Goal: Task Accomplishment & Management: Manage account settings

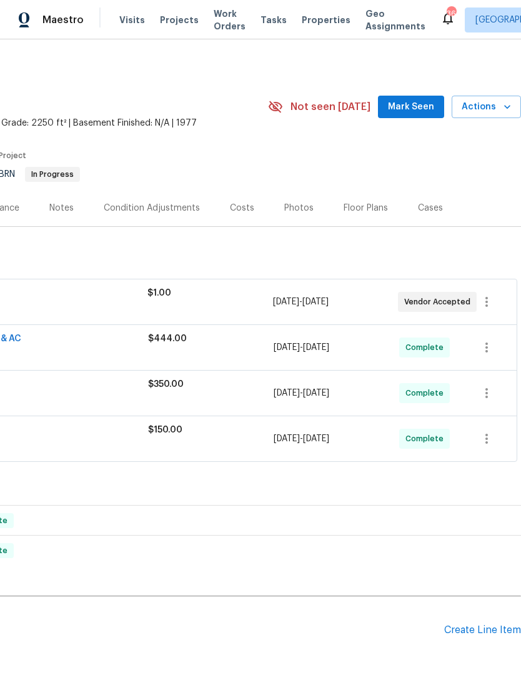
scroll to position [0, 185]
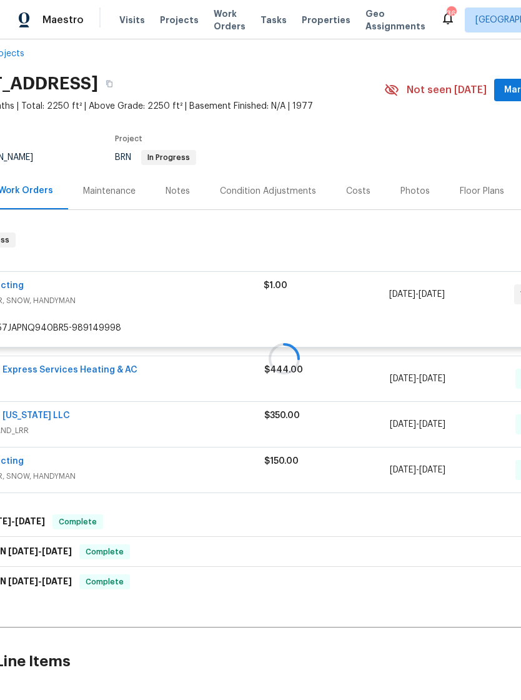
scroll to position [17, 66]
click at [336, 462] on div at bounding box center [287, 358] width 707 height 277
click at [281, 442] on div at bounding box center [287, 358] width 707 height 277
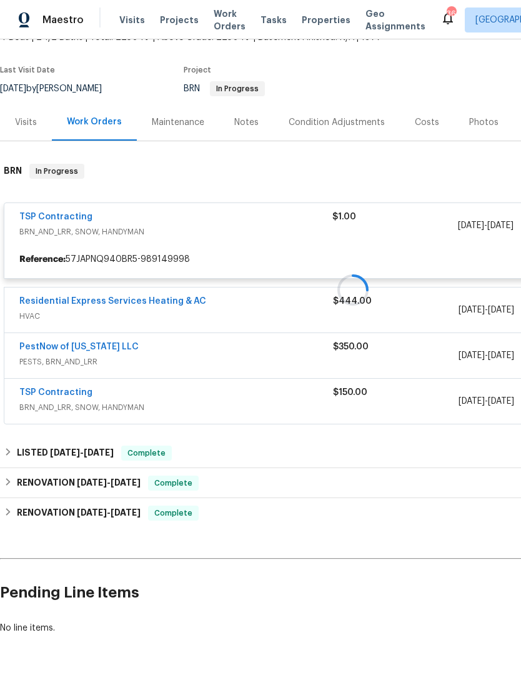
scroll to position [85, 0]
click at [244, 295] on div at bounding box center [353, 290] width 707 height 277
click at [218, 311] on div at bounding box center [353, 290] width 707 height 277
click at [72, 391] on div at bounding box center [353, 290] width 707 height 277
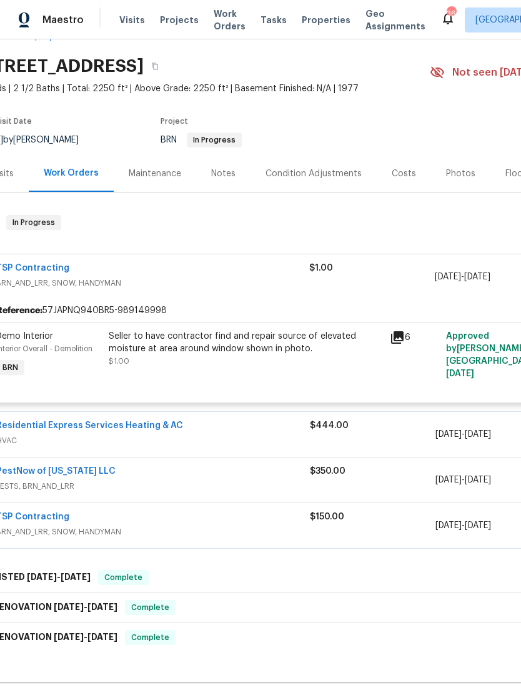
scroll to position [34, 25]
click at [401, 337] on icon at bounding box center [396, 337] width 13 height 13
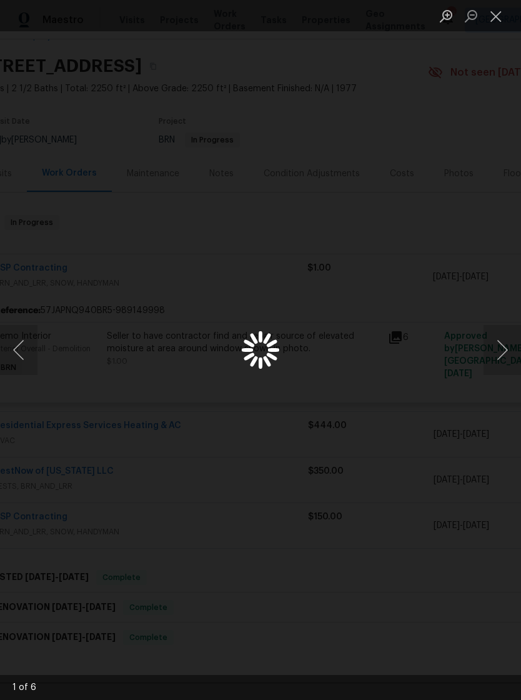
click at [507, 352] on button "Next image" at bounding box center [503, 350] width 38 height 50
click at [362, 390] on div "Lightbox" at bounding box center [260, 350] width 521 height 700
click at [496, 5] on button "Close lightbox" at bounding box center [496, 16] width 25 height 22
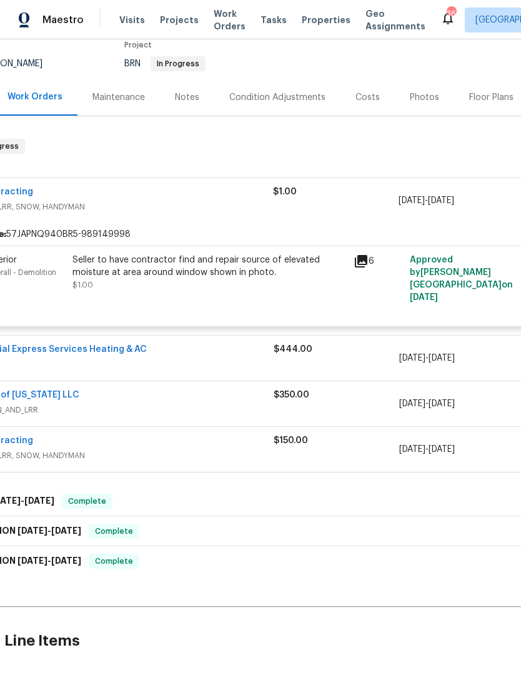
scroll to position [113, 69]
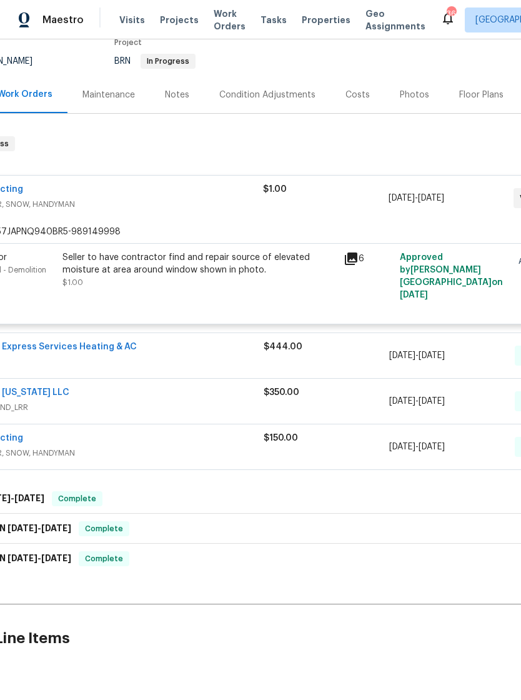
click at [207, 445] on div "TSP Contracting" at bounding box center [107, 439] width 314 height 15
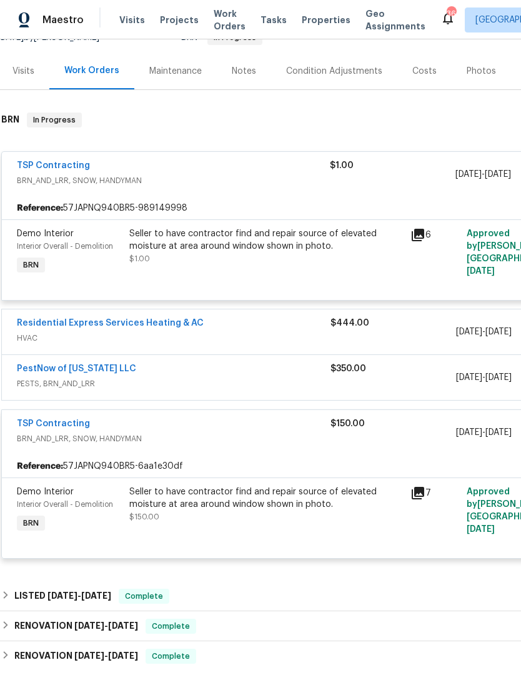
scroll to position [136, 3]
click at [203, 322] on div "Residential Express Services Heating & AC" at bounding box center [174, 325] width 314 height 15
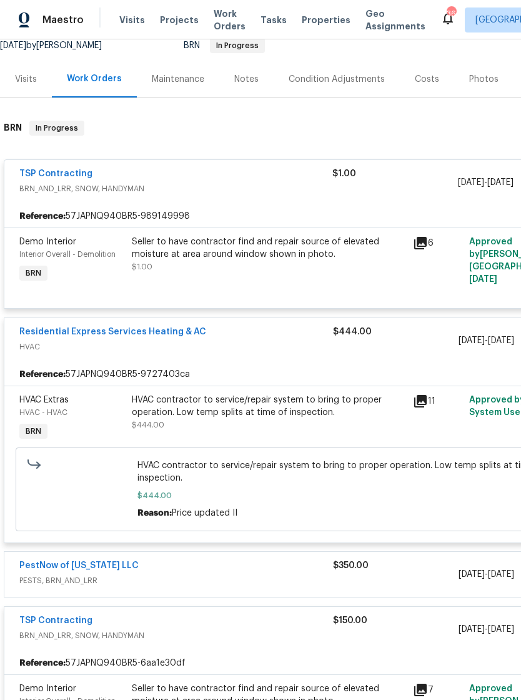
scroll to position [129, 0]
click at [128, 333] on link "Residential Express Services Heating & AC" at bounding box center [112, 332] width 187 height 9
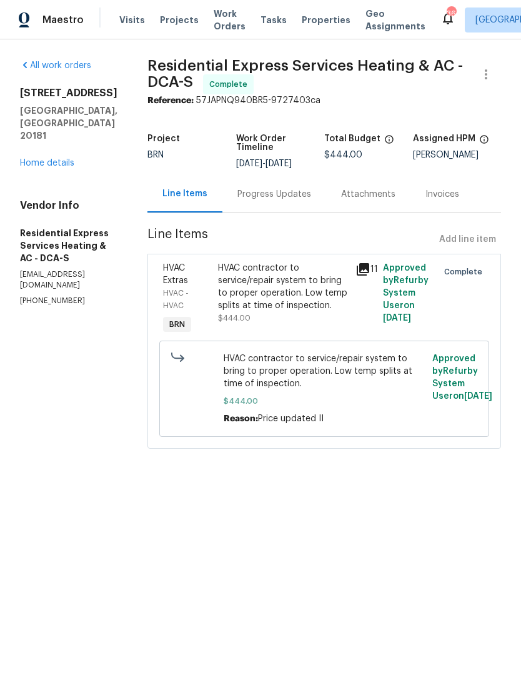
click at [286, 189] on div "Progress Updates" at bounding box center [275, 194] width 74 height 13
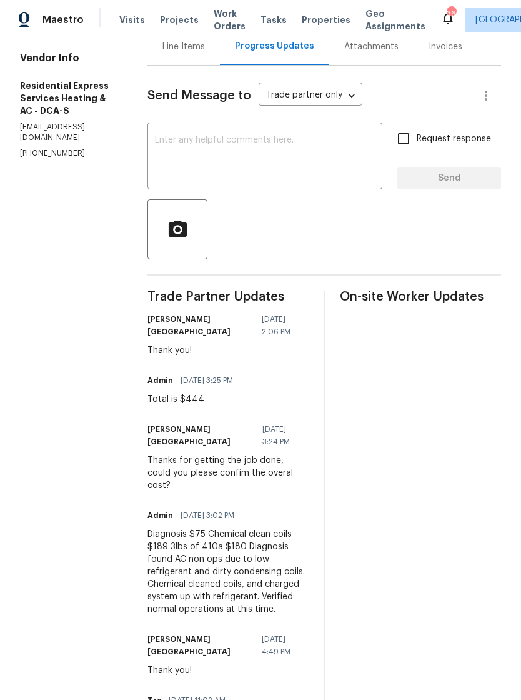
scroll to position [146, 0]
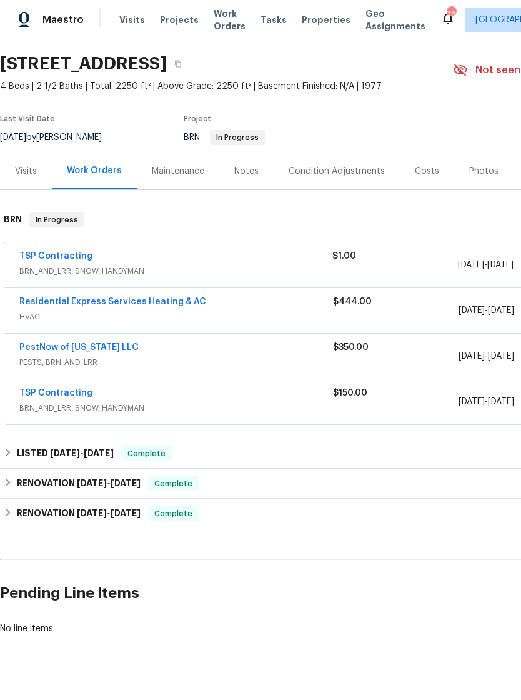
scroll to position [37, 0]
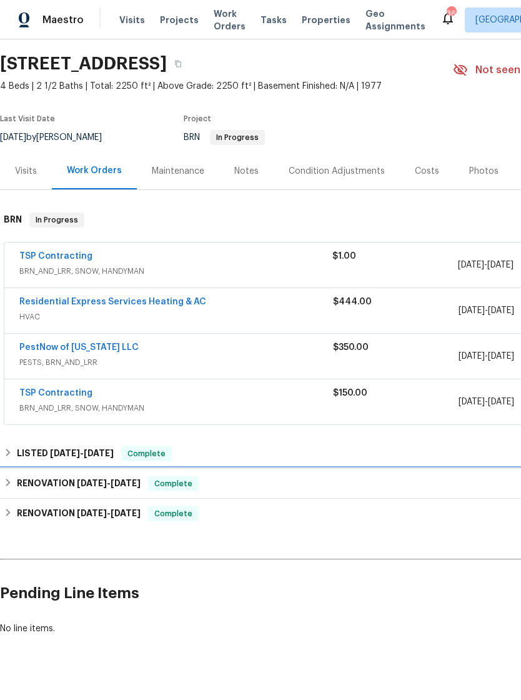
click at [46, 473] on div "RENOVATION 7/21/25 - 7/21/25 Complete" at bounding box center [353, 484] width 707 height 30
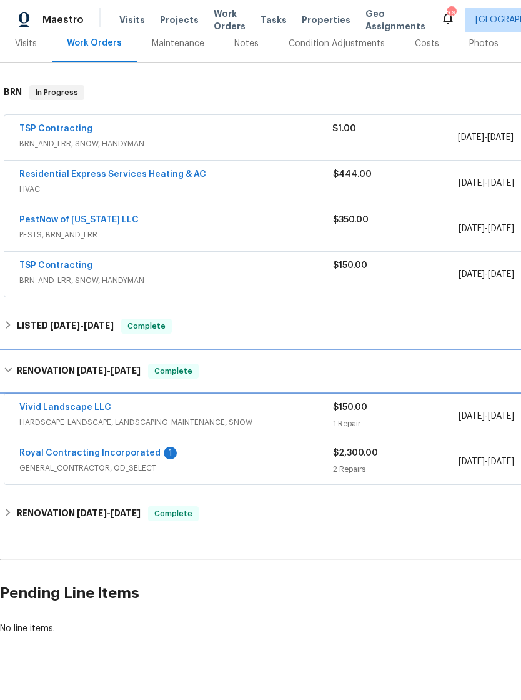
scroll to position [164, 0]
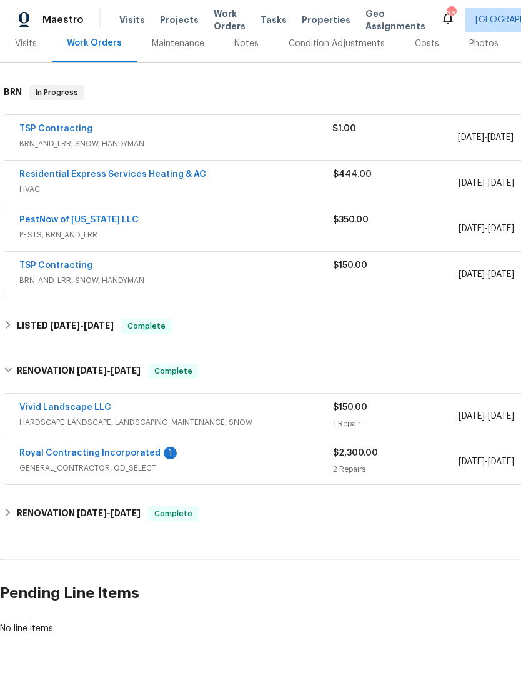
click at [71, 450] on link "Royal Contracting Incorporated" at bounding box center [89, 453] width 141 height 9
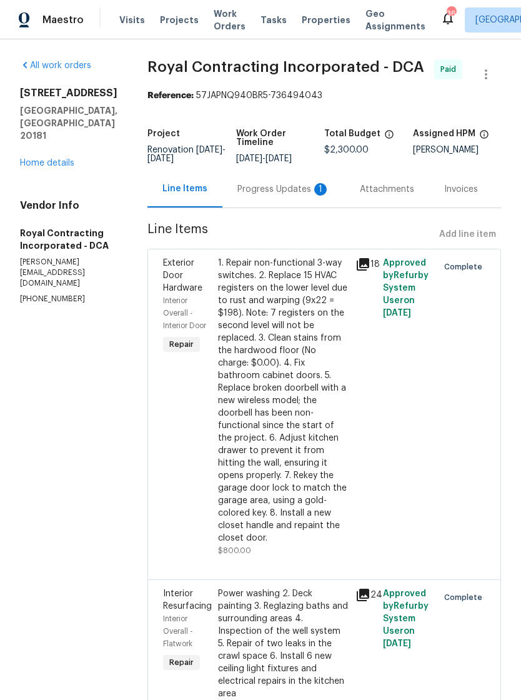
click at [281, 196] on div "Progress Updates 1" at bounding box center [284, 189] width 93 height 13
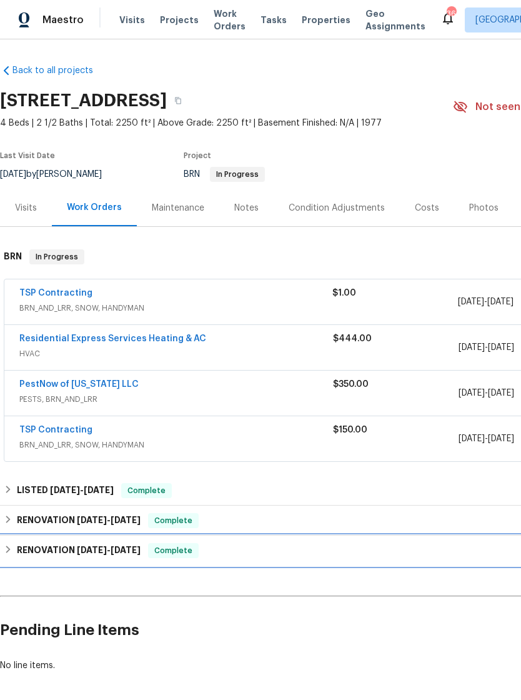
click at [44, 541] on div "RENOVATION 6/9/25 - 7/5/25 Complete" at bounding box center [353, 551] width 707 height 30
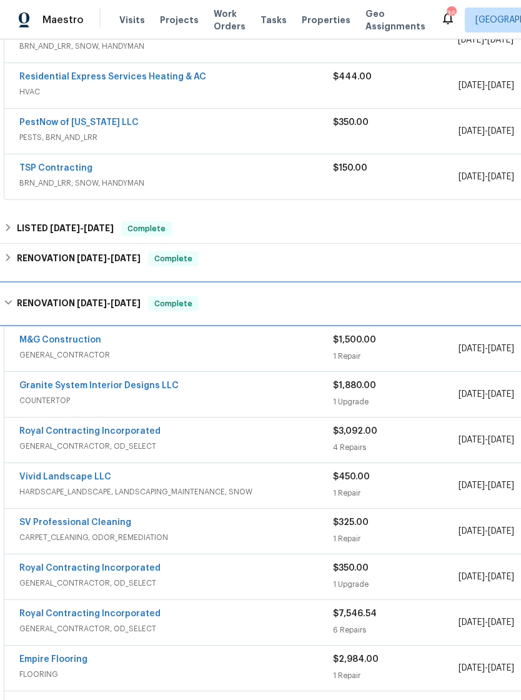
scroll to position [261, 0]
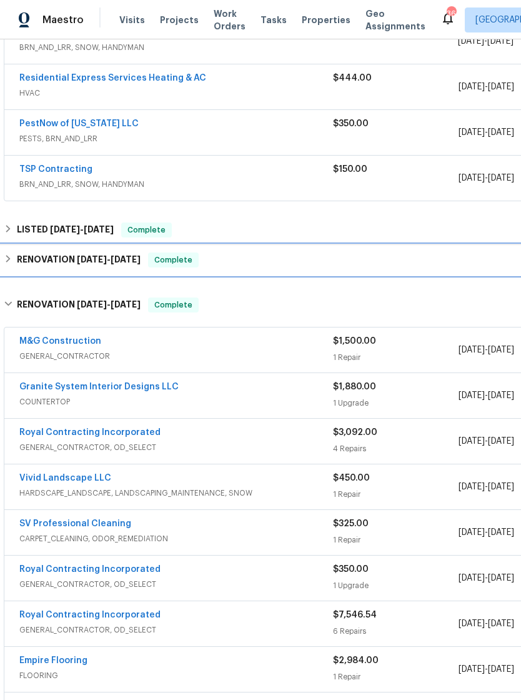
click at [41, 259] on h6 "RENOVATION 7/21/25 - 7/21/25" at bounding box center [79, 260] width 124 height 15
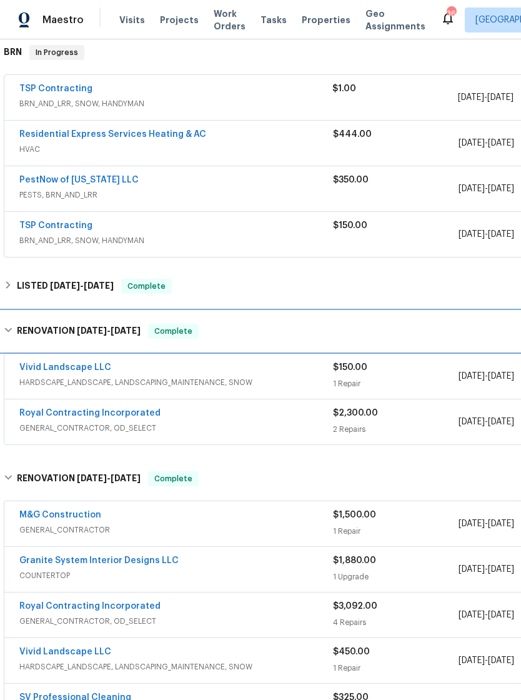
scroll to position [204, 0]
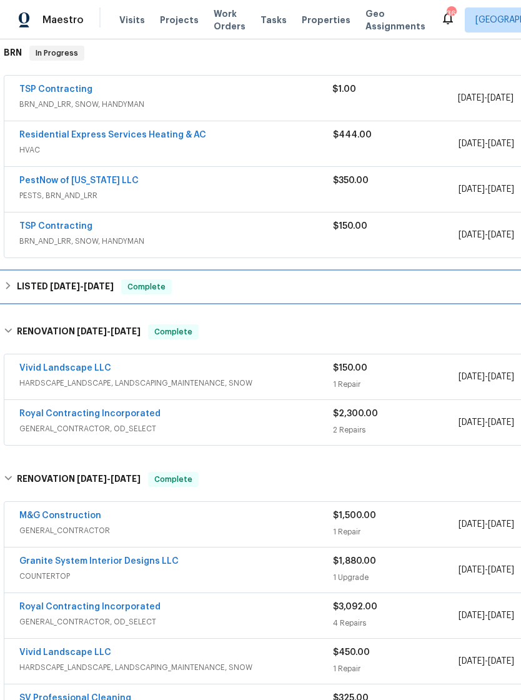
click at [41, 286] on h6 "LISTED 7/29/25 - 7/30/25" at bounding box center [65, 286] width 97 height 15
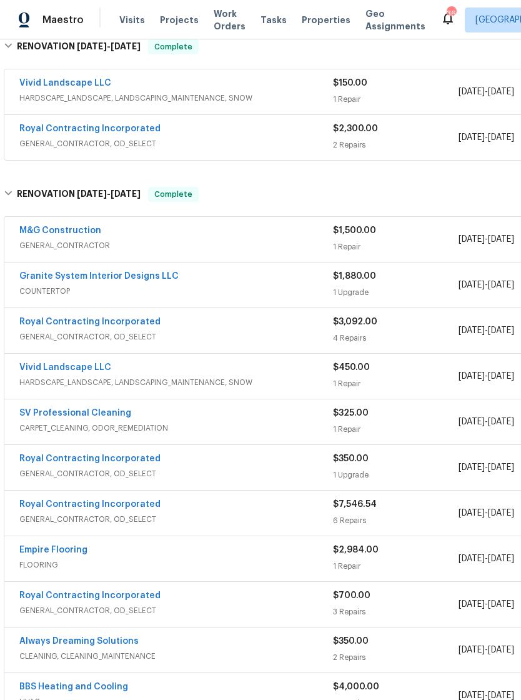
scroll to position [550, 0]
click at [233, 383] on span "HARDSCAPE_LANDSCAPE, LANDSCAPING_MAINTENANCE, SNOW" at bounding box center [176, 383] width 314 height 13
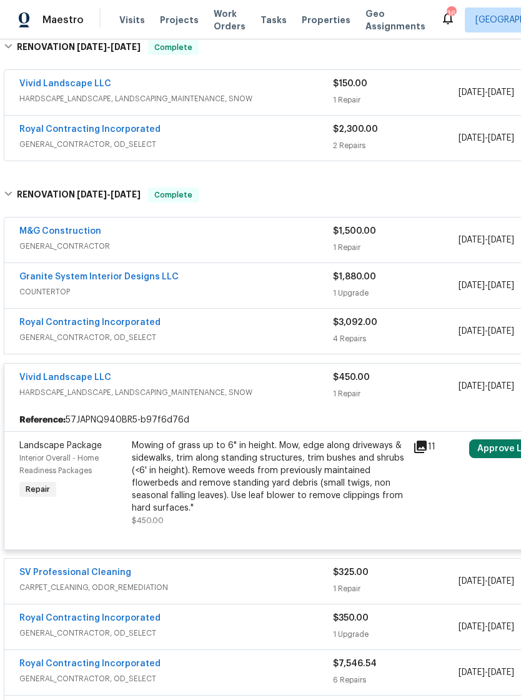
click at [507, 444] on button "Approve Line Item" at bounding box center [518, 449] width 96 height 19
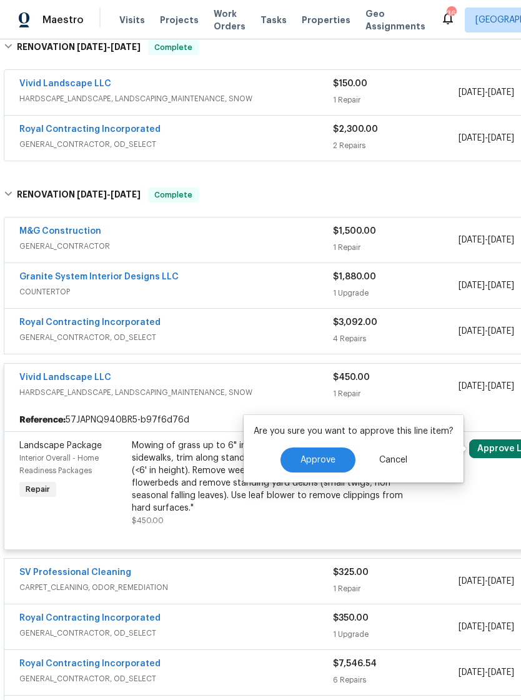
click at [321, 460] on span "Approve" at bounding box center [318, 460] width 35 height 9
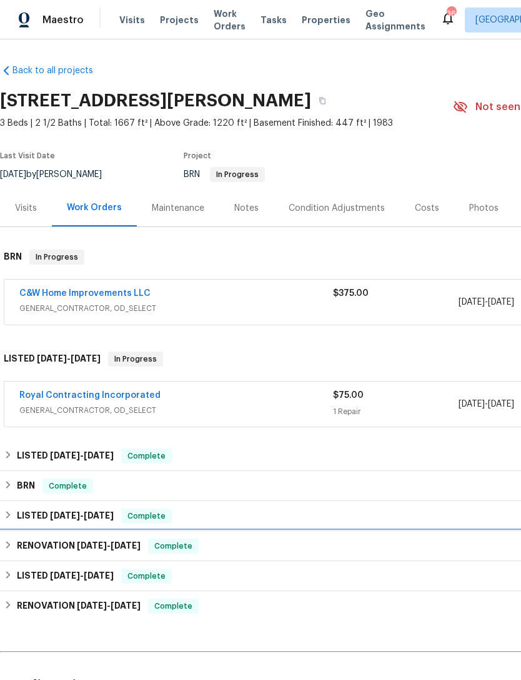
click at [99, 548] on span "[DATE]" at bounding box center [92, 545] width 30 height 9
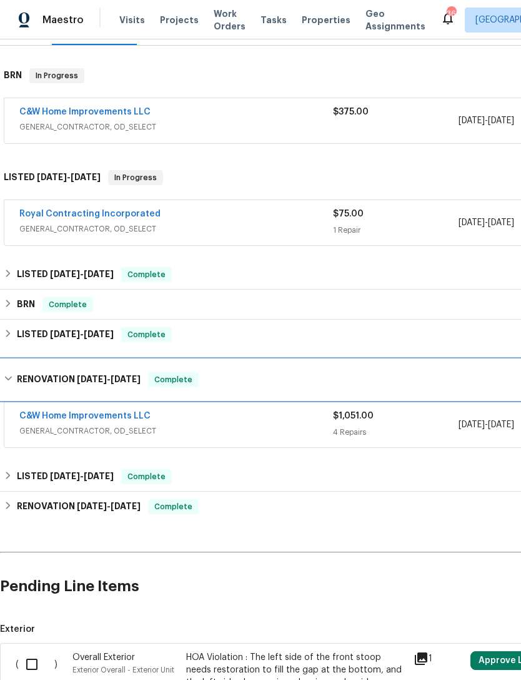
scroll to position [182, 0]
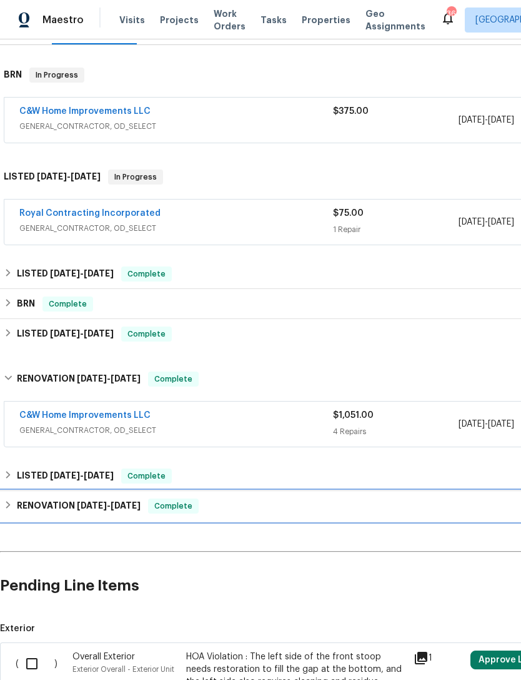
click at [93, 505] on span "12/6/24" at bounding box center [92, 505] width 30 height 9
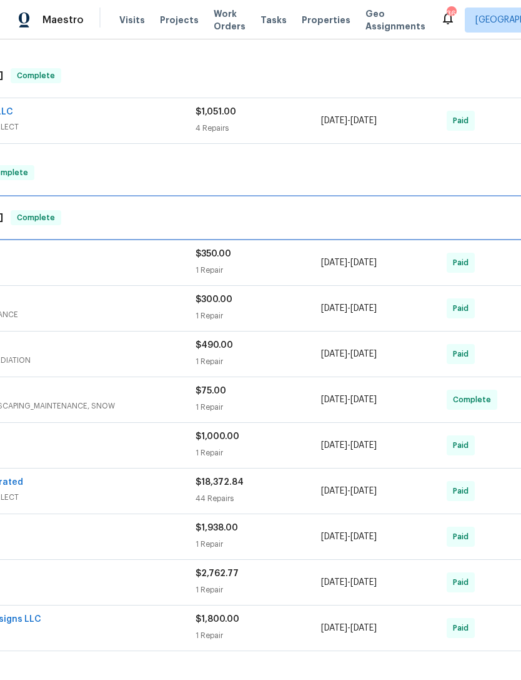
scroll to position [485, 172]
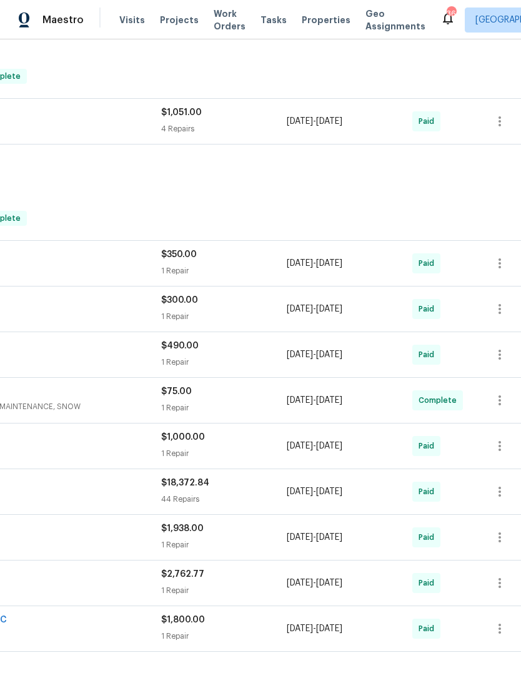
click at [232, 409] on div "1 Repair" at bounding box center [224, 407] width 126 height 13
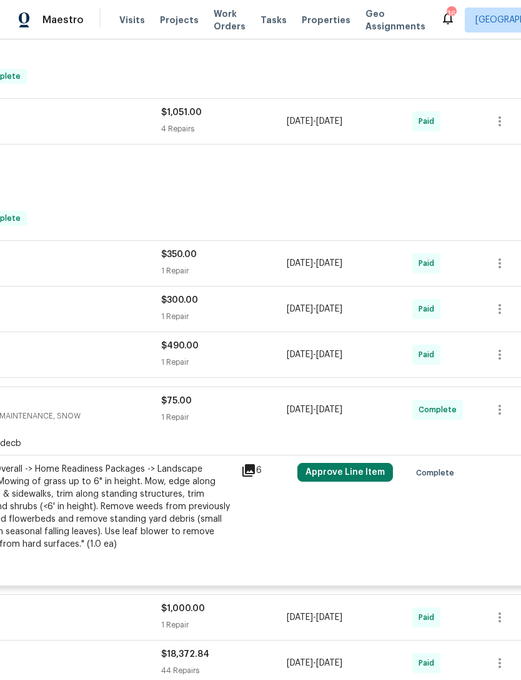
click at [351, 469] on button "Approve Line Item" at bounding box center [346, 472] width 96 height 19
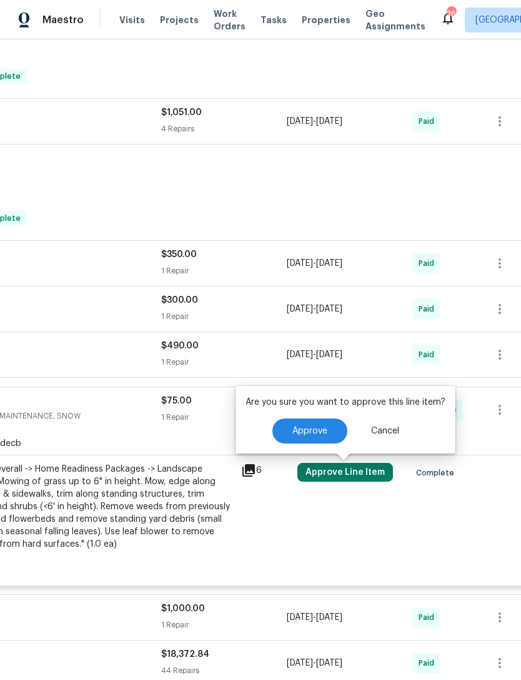
click at [314, 428] on span "Approve" at bounding box center [310, 430] width 35 height 9
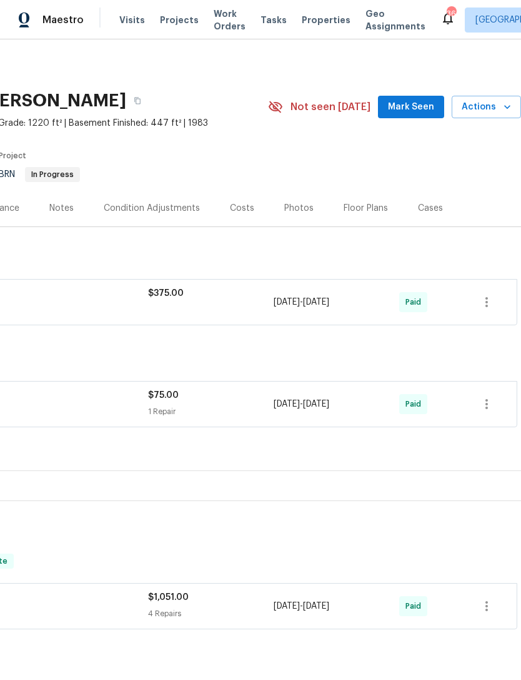
scroll to position [0, 185]
click at [243, 199] on div "Costs" at bounding box center [242, 207] width 54 height 37
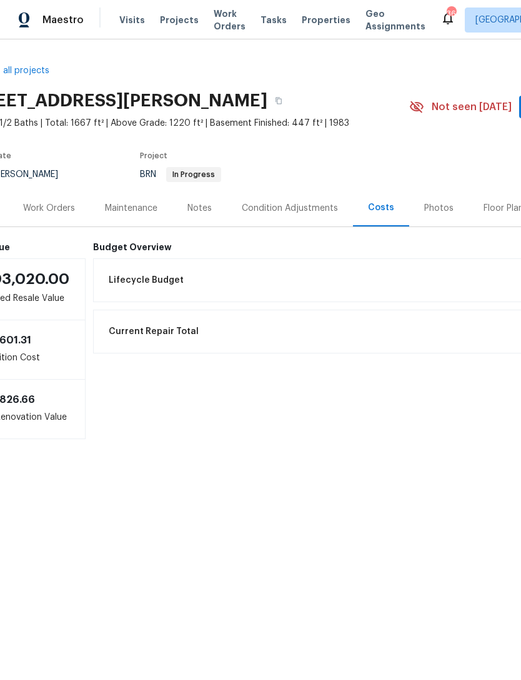
scroll to position [0, 43]
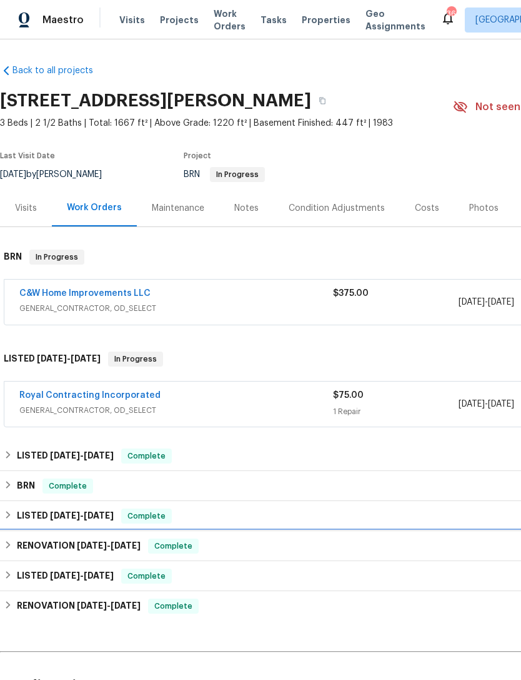
click at [68, 542] on h6 "RENOVATION 1/16/25 - 1/18/25" at bounding box center [79, 545] width 124 height 15
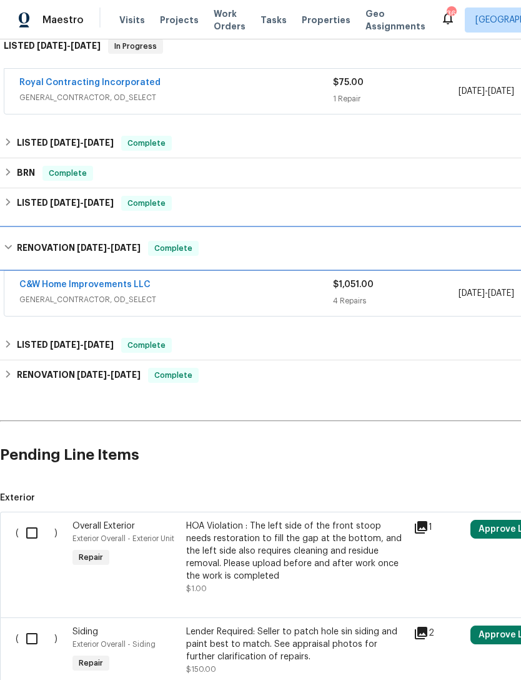
scroll to position [313, 0]
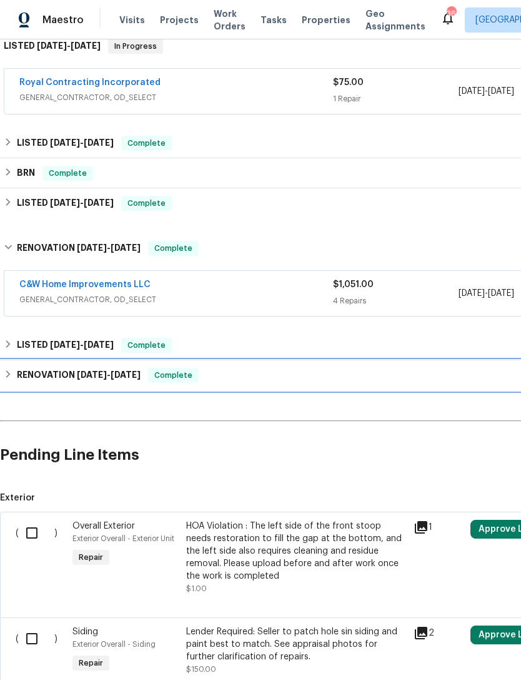
click at [68, 376] on h6 "RENOVATION 12/6/24 - 1/3/25" at bounding box center [79, 375] width 124 height 15
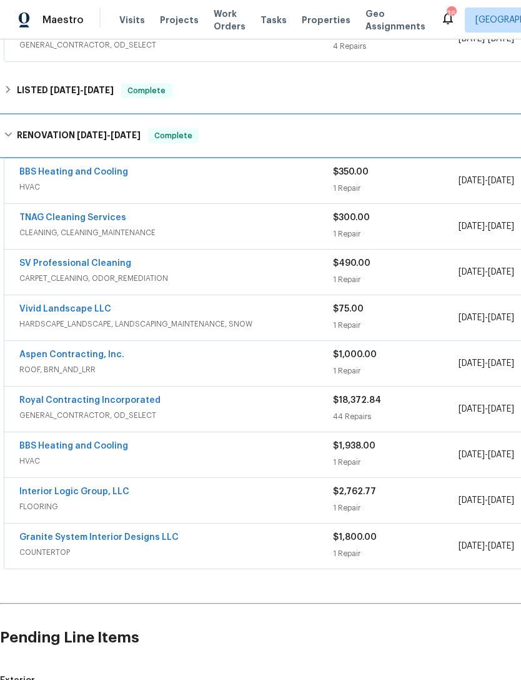
scroll to position [568, 0]
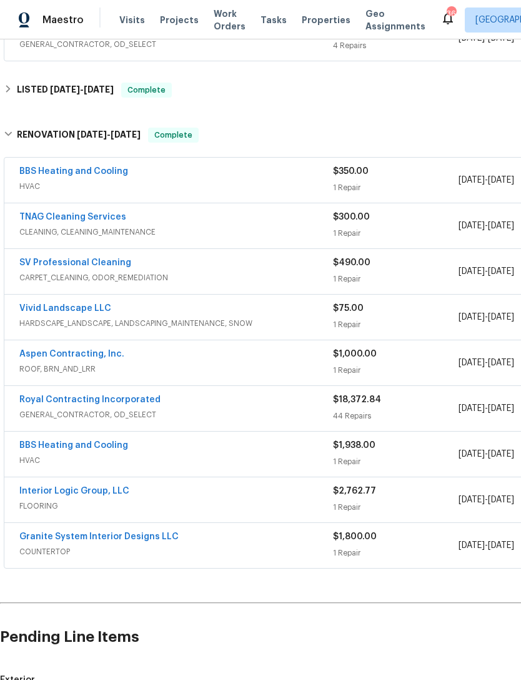
click at [129, 396] on link "Royal Contracting Incorporated" at bounding box center [89, 399] width 141 height 9
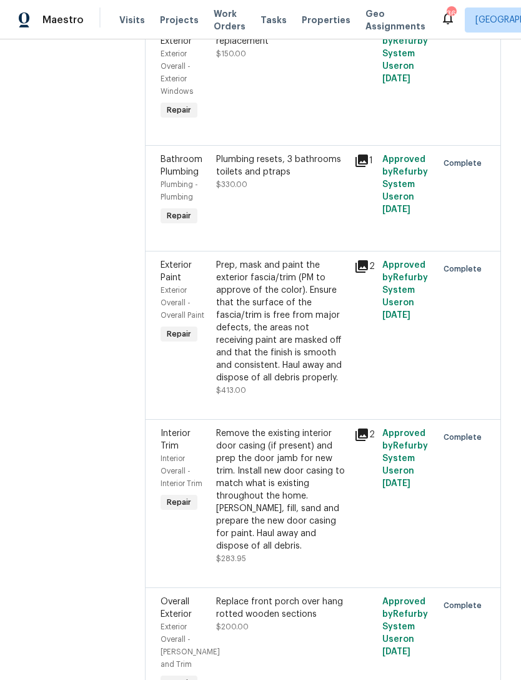
scroll to position [5803, 0]
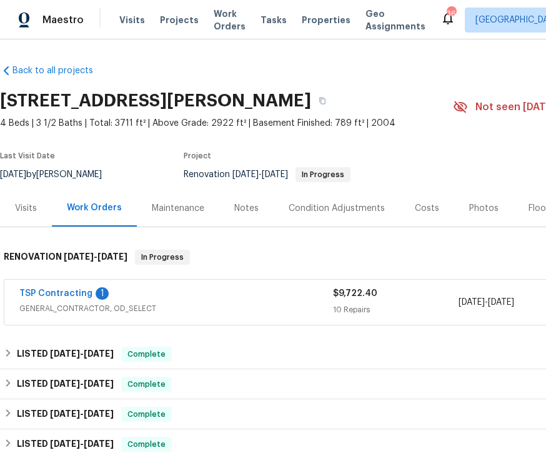
click at [73, 293] on link "TSP Contracting" at bounding box center [55, 293] width 73 height 9
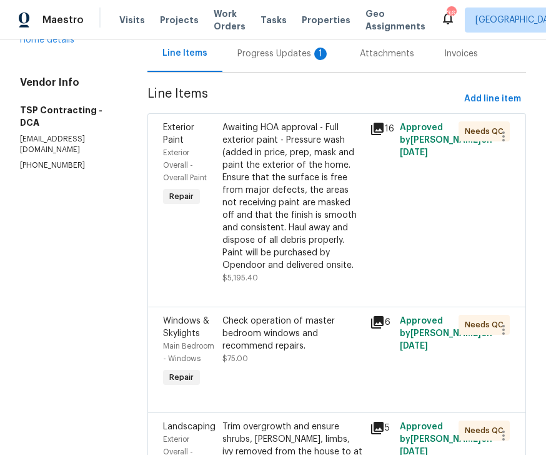
click at [261, 49] on div "Progress Updates 1" at bounding box center [284, 54] width 93 height 13
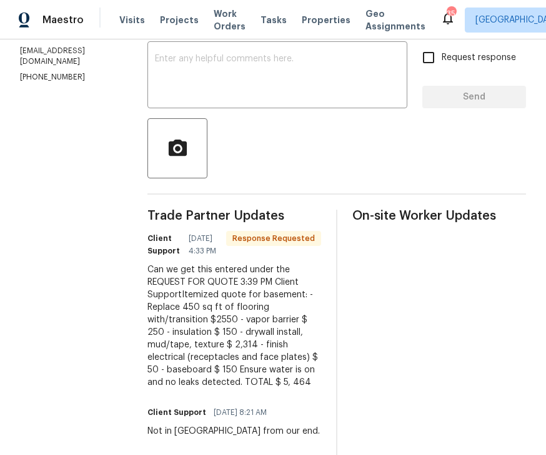
scroll to position [159, 0]
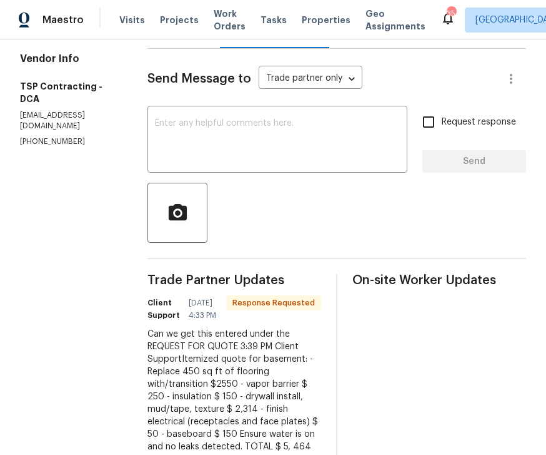
click at [208, 125] on textarea at bounding box center [277, 141] width 245 height 44
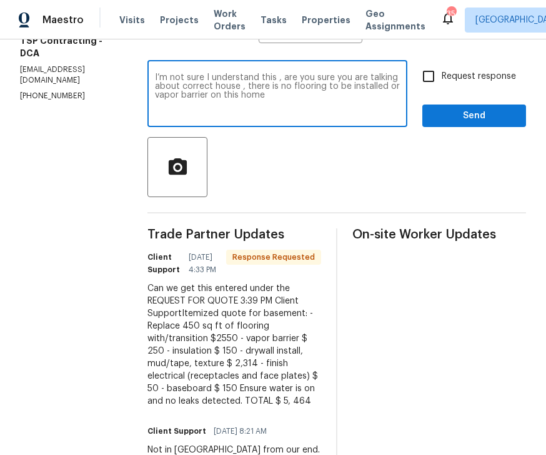
scroll to position [204, 0]
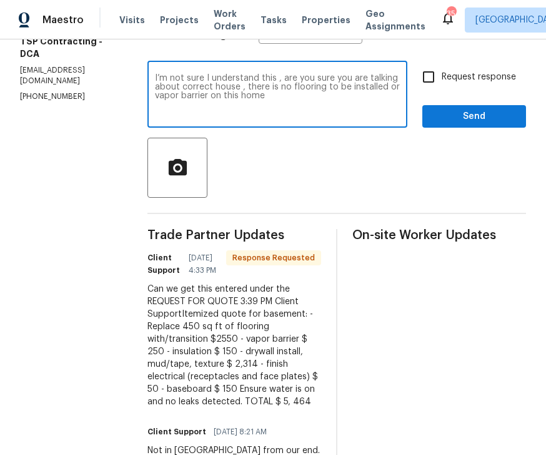
click at [273, 100] on textarea "I’m not sure I understand this , are you sure you are talking about correct hou…" at bounding box center [277, 96] width 245 height 44
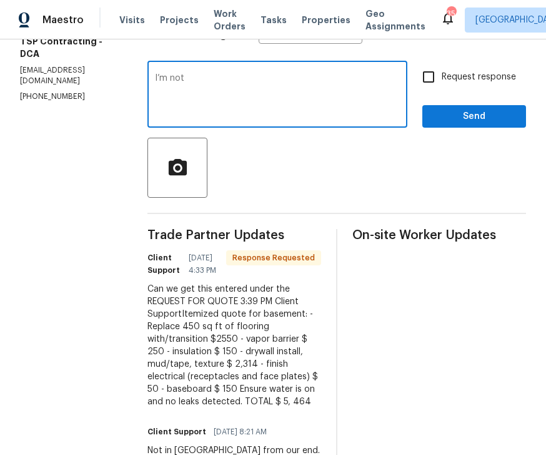
type textarea "I’m"
